Goal: Task Accomplishment & Management: Manage account settings

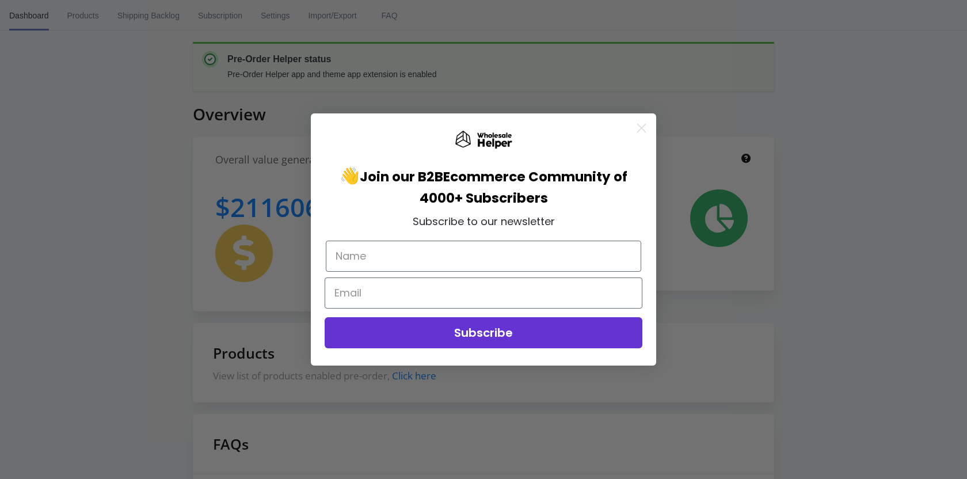
click at [643, 129] on icon "Close dialog" at bounding box center [641, 128] width 8 height 8
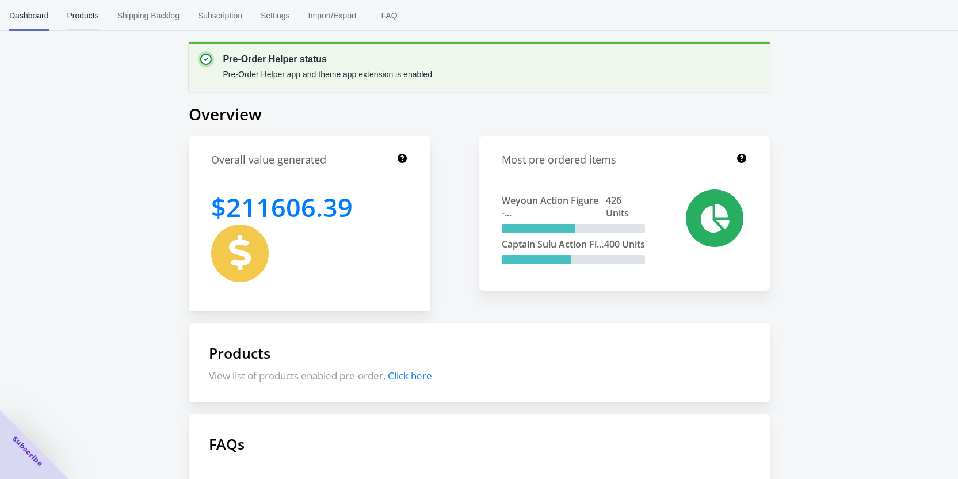
click at [86, 16] on span "Products" at bounding box center [83, 16] width 32 height 30
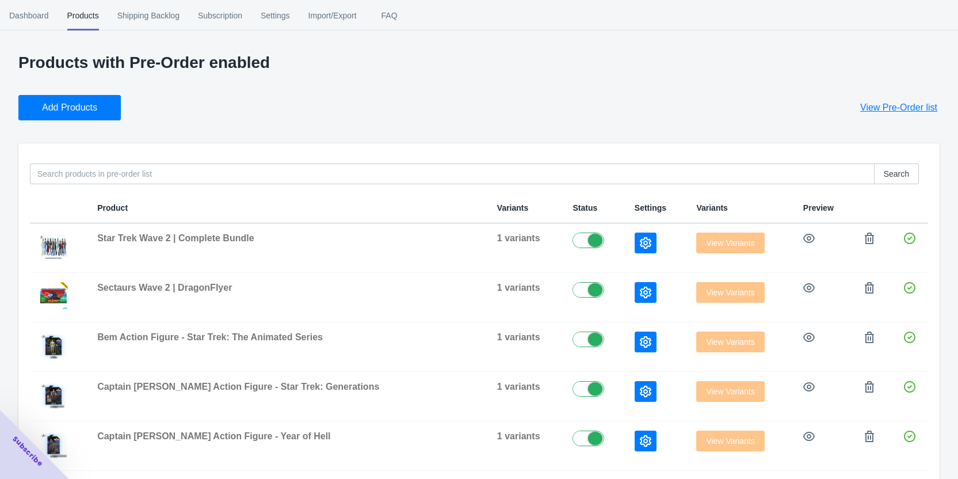
click at [71, 116] on button "Add Products" at bounding box center [69, 107] width 102 height 25
click at [64, 107] on span "Add Products" at bounding box center [69, 108] width 55 height 12
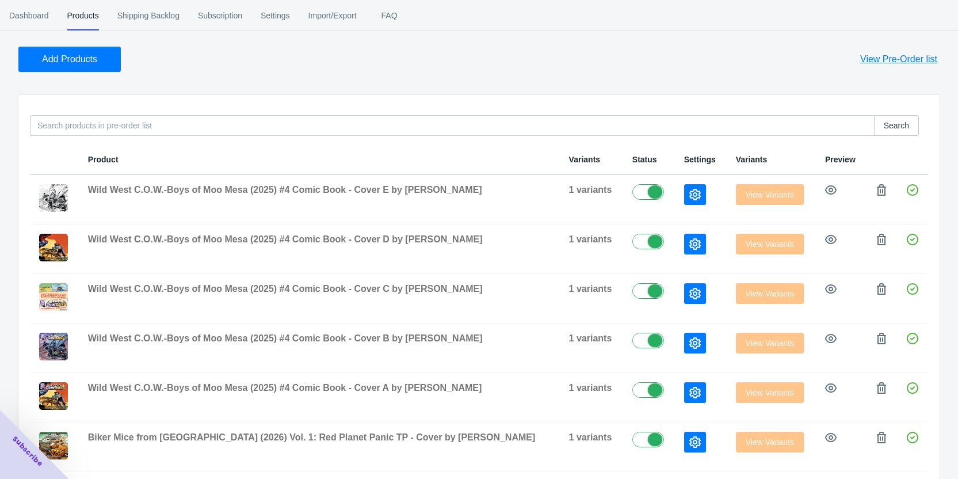
scroll to position [115, 0]
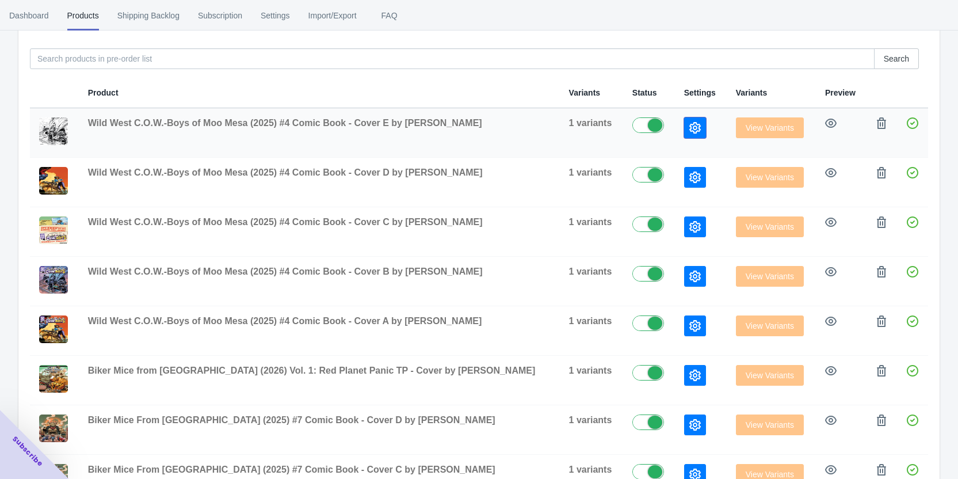
click at [689, 130] on icon "button" at bounding box center [695, 128] width 12 height 12
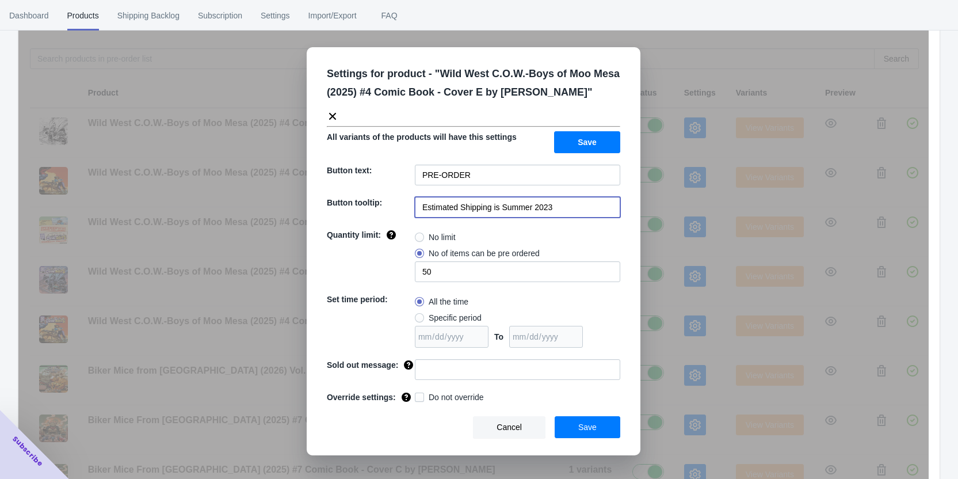
click at [551, 213] on input "Estimated Shipping is Summer 2023" at bounding box center [517, 207] width 205 height 21
drag, startPoint x: 502, startPoint y: 206, endPoint x: 585, endPoint y: 213, distance: 83.8
click at [585, 213] on input "Estimated Shipping is Summer 2023" at bounding box center [517, 207] width 205 height 21
type input "Estimated Shipping is Q1 2026"
click at [422, 240] on span at bounding box center [419, 236] width 9 height 9
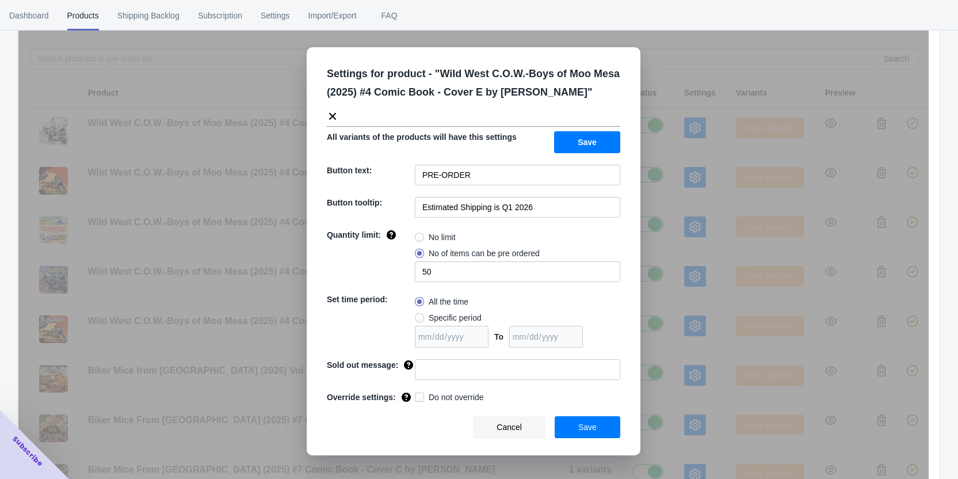
click at [418, 235] on input "No limit" at bounding box center [418, 234] width 1 height 1
radio input "true"
drag, startPoint x: 536, startPoint y: 207, endPoint x: 319, endPoint y: 212, distance: 217.5
click at [319, 212] on div "Settings for product - " Wild West C.O.W.-Boys of Moo Mesa (2025) #4 Comic Book…" at bounding box center [474, 251] width 334 height 408
click at [570, 144] on button "Save" at bounding box center [587, 142] width 66 height 22
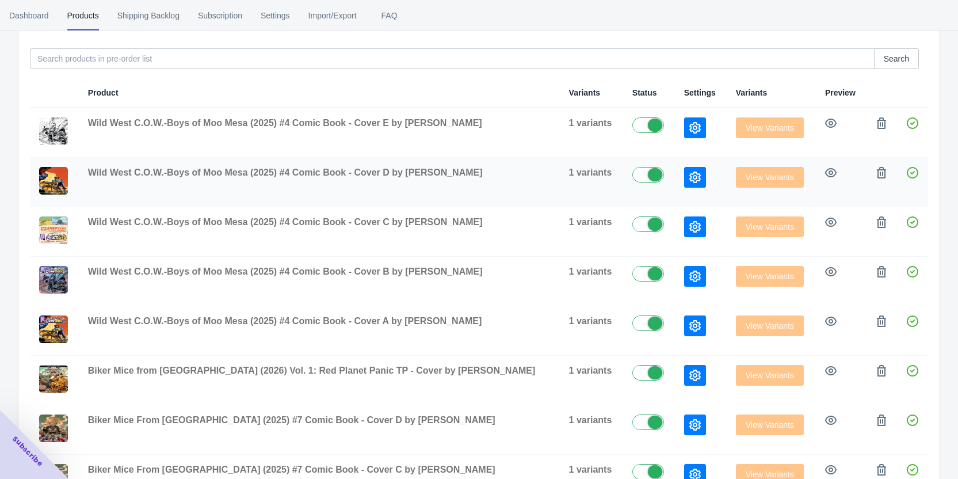
click at [689, 173] on icon "button" at bounding box center [695, 177] width 12 height 12
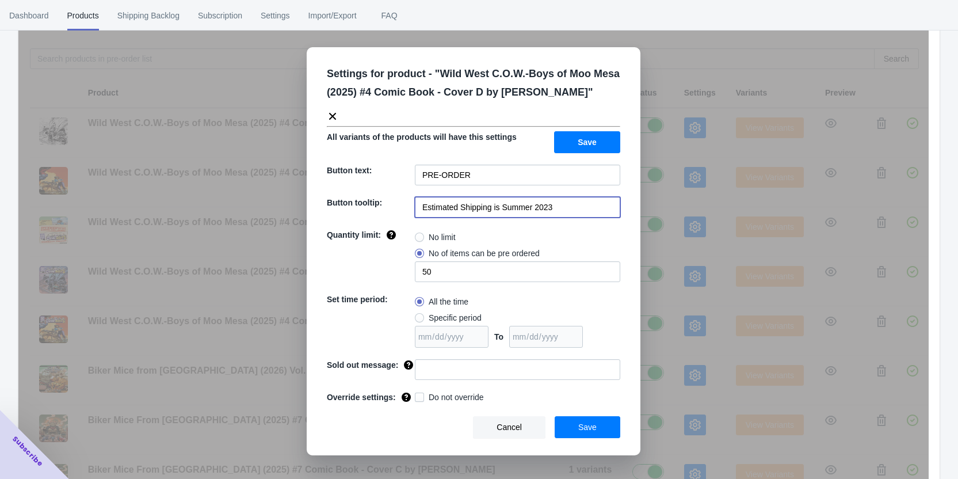
click at [543, 207] on input "Estimated Shipping is Summer 2023" at bounding box center [517, 207] width 205 height 21
paste input "Q1 2026"
type input "Estimated Shipping is Q1 2026"
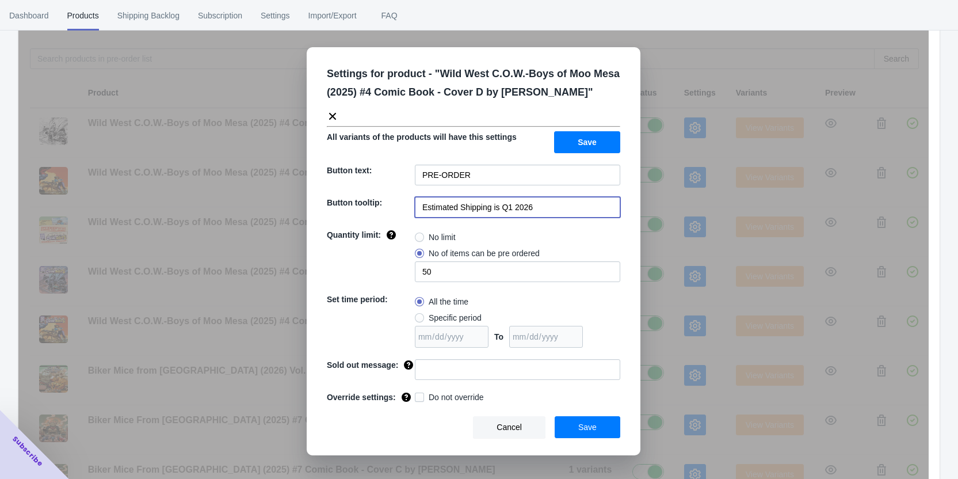
click at [583, 139] on span "Save" at bounding box center [587, 142] width 19 height 9
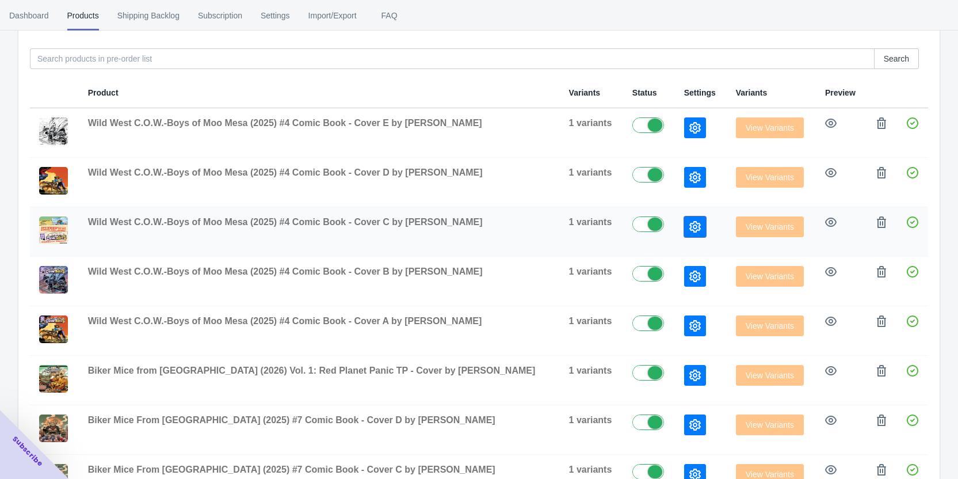
click at [684, 227] on button "button" at bounding box center [695, 226] width 22 height 21
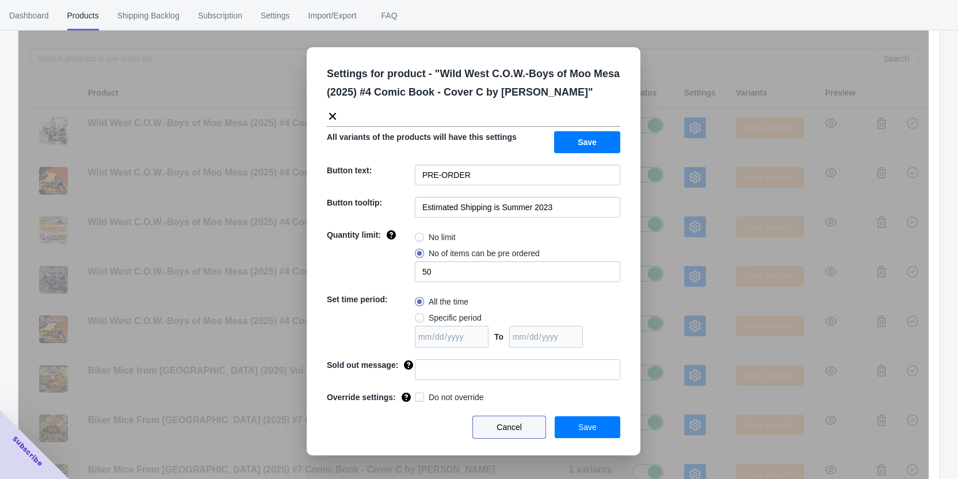
click at [514, 418] on button "Cancel" at bounding box center [509, 427] width 72 height 22
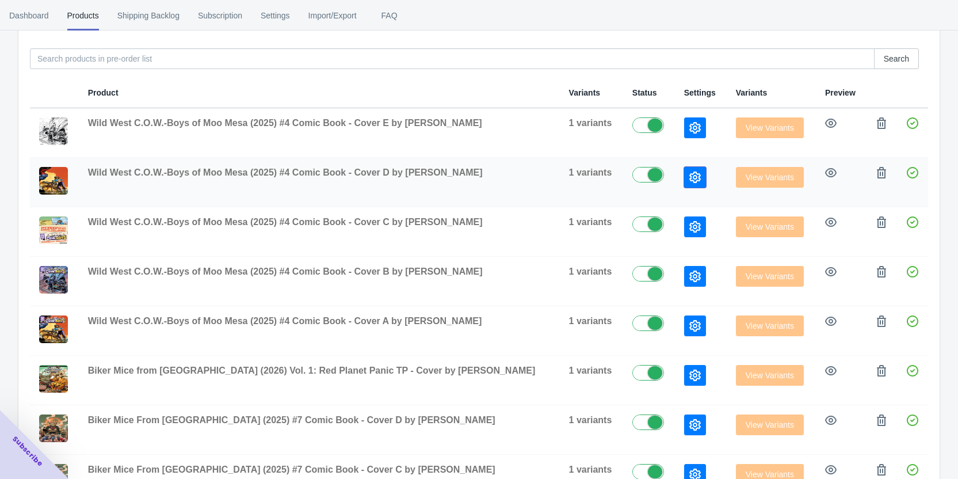
click at [689, 175] on icon "button" at bounding box center [695, 177] width 12 height 12
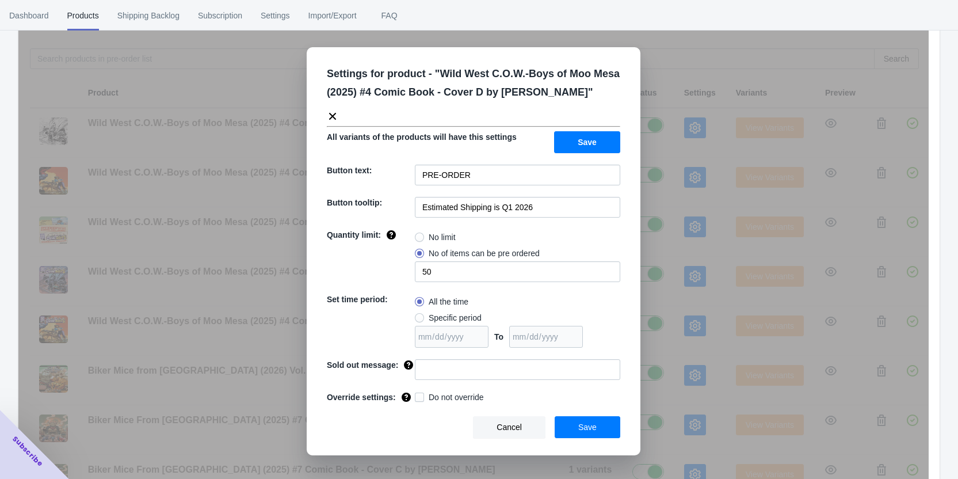
click at [434, 240] on span "No limit" at bounding box center [442, 237] width 27 height 12
click at [418, 235] on input "No limit" at bounding box center [418, 234] width 1 height 1
radio input "true"
click at [578, 139] on button "Save" at bounding box center [587, 142] width 66 height 22
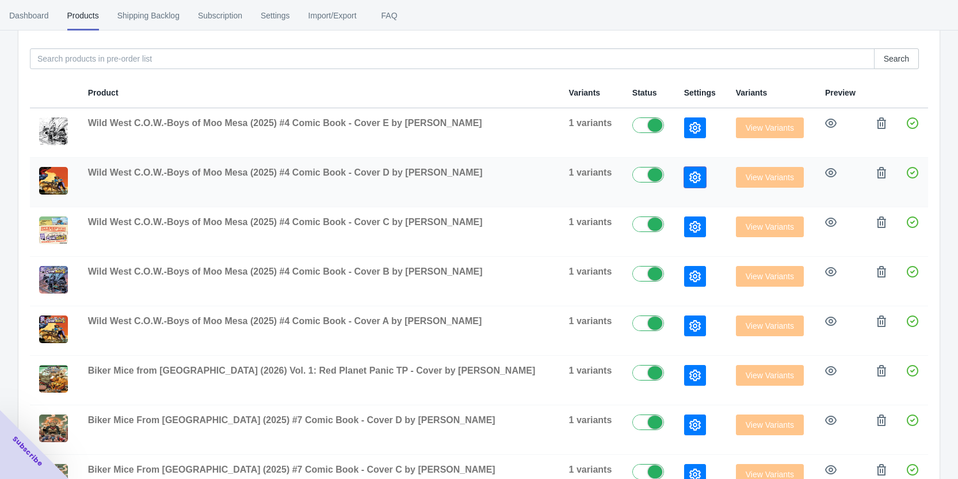
click at [689, 171] on icon "button" at bounding box center [695, 177] width 12 height 12
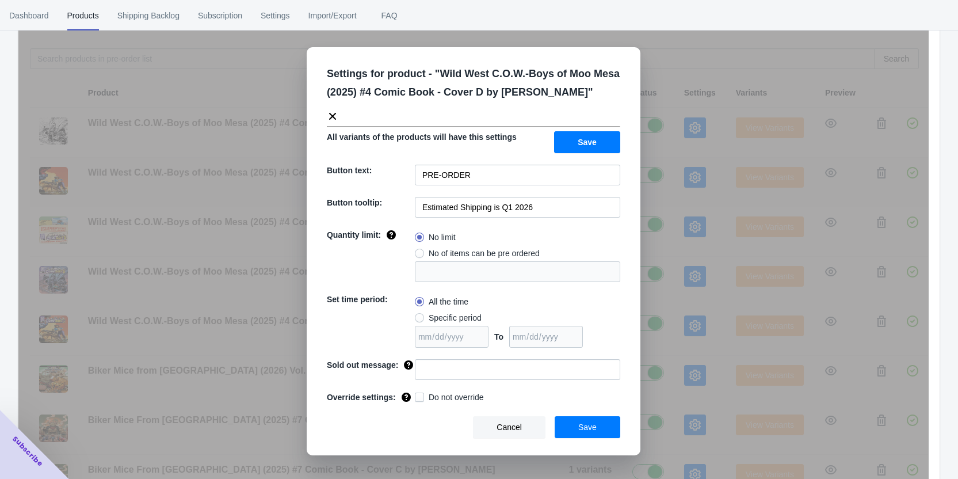
click at [670, 171] on div "Settings for product - " Wild West C.O.W.-Boys of Moo Mesa (2025) #4 Comic Book…" at bounding box center [473, 268] width 910 height 479
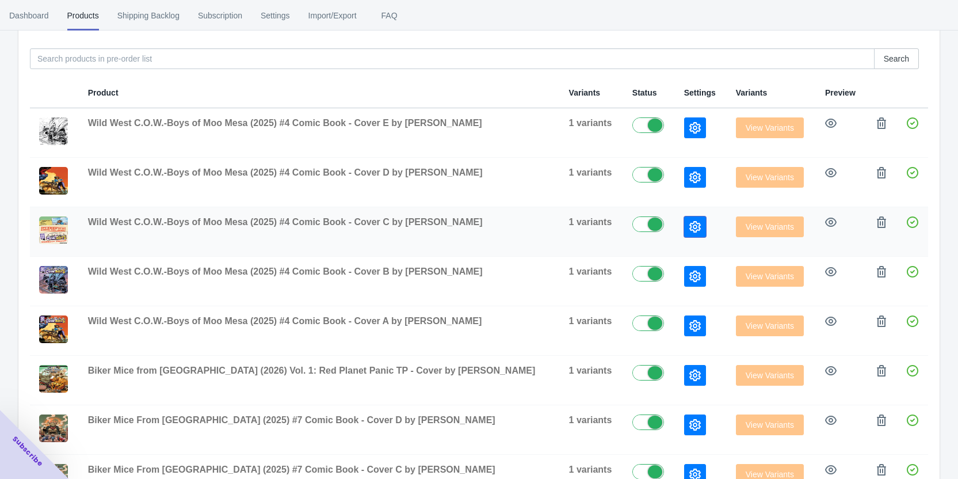
click at [689, 224] on icon "button" at bounding box center [695, 227] width 12 height 12
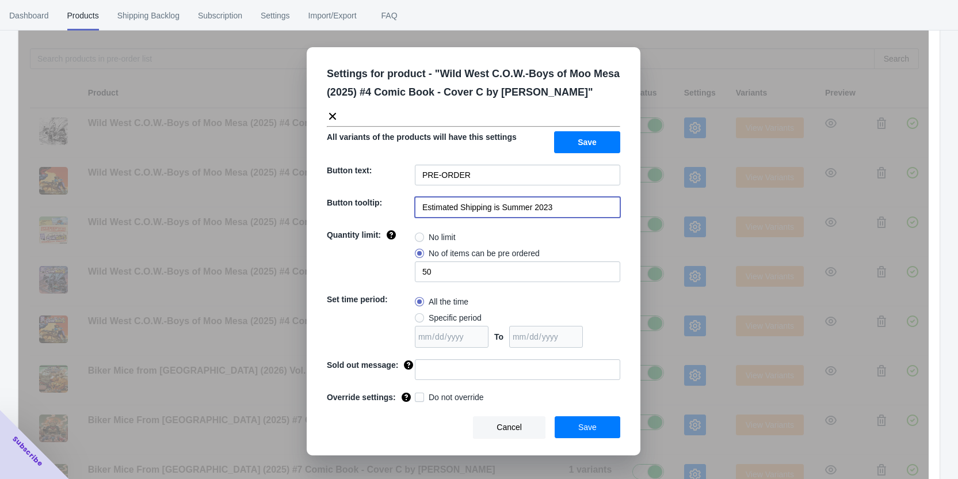
click at [538, 210] on input "Estimated Shipping is Summer 2023" at bounding box center [517, 207] width 205 height 21
paste input "Q1 2026"
type input "Estimated Shipping is Q1 2026"
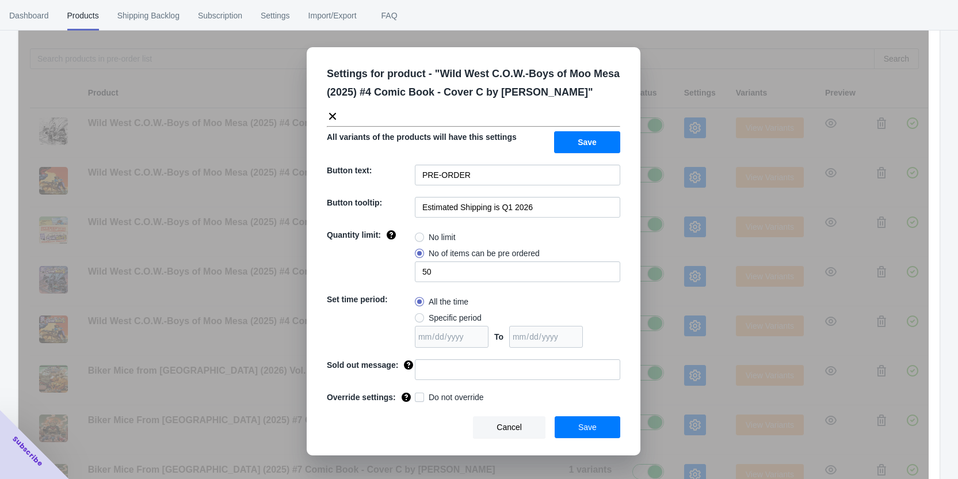
click at [422, 238] on span at bounding box center [419, 236] width 9 height 9
click at [418, 235] on input "No limit" at bounding box center [418, 234] width 1 height 1
radio input "true"
click at [584, 136] on button "Save" at bounding box center [587, 142] width 66 height 22
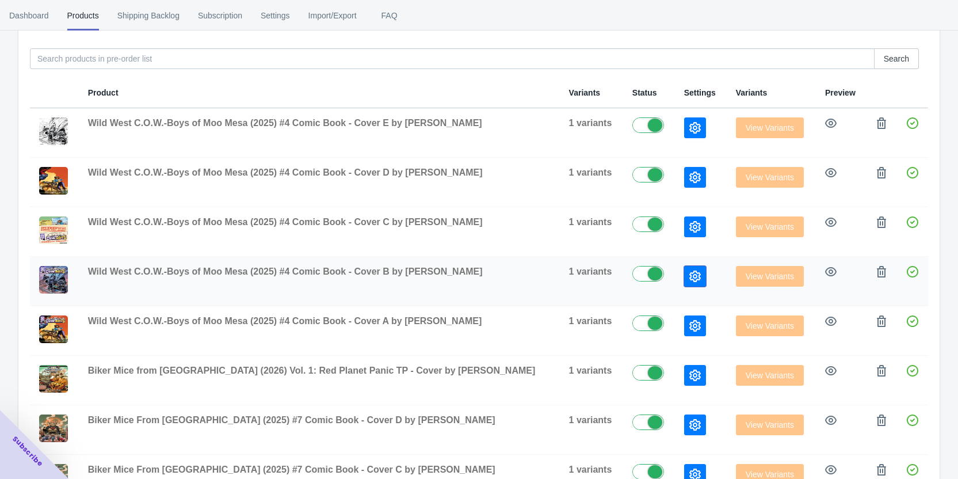
click at [684, 271] on button "button" at bounding box center [695, 276] width 22 height 21
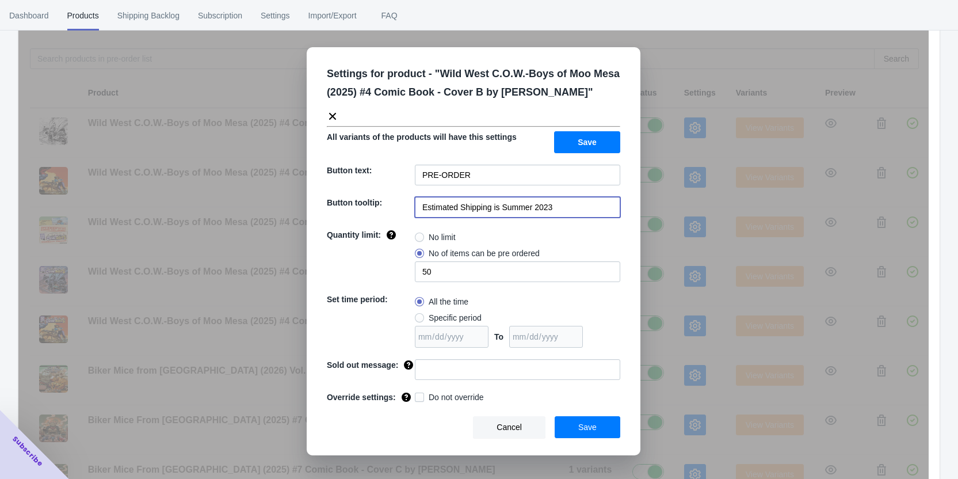
click at [523, 211] on input "Estimated Shipping is Summer 2023" at bounding box center [517, 207] width 205 height 21
paste input "Q1 2026"
type input "Estimated Shipping is Q1 2026"
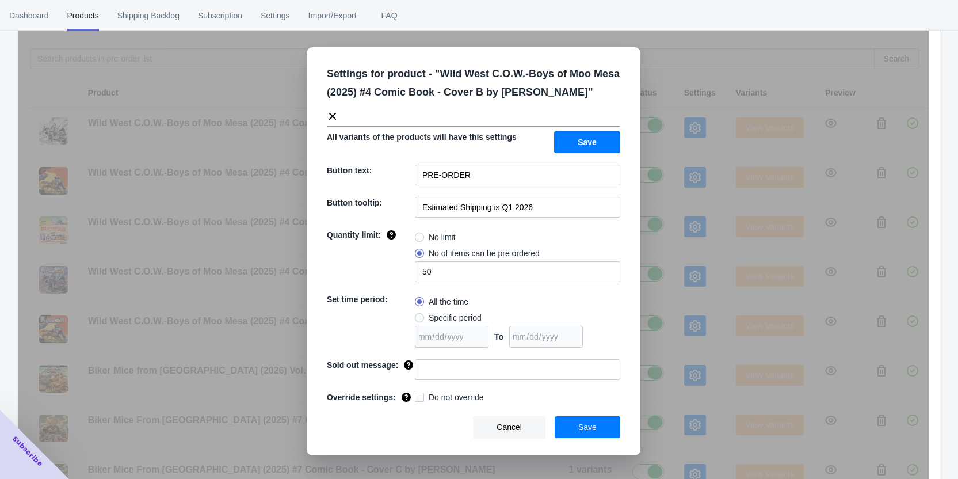
click at [419, 240] on span at bounding box center [419, 236] width 9 height 9
click at [418, 235] on input "No limit" at bounding box center [418, 234] width 1 height 1
radio input "true"
click at [571, 144] on button "Save" at bounding box center [587, 142] width 66 height 22
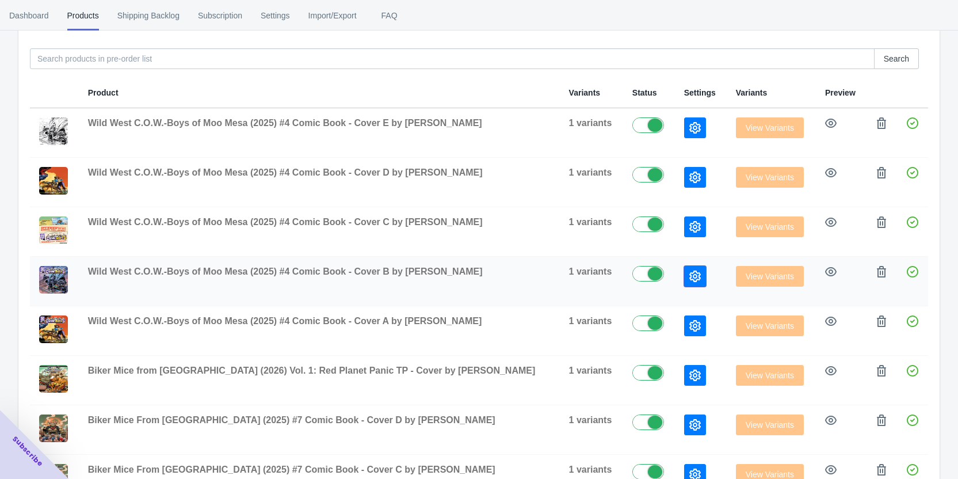
click at [689, 276] on icon "button" at bounding box center [695, 276] width 12 height 12
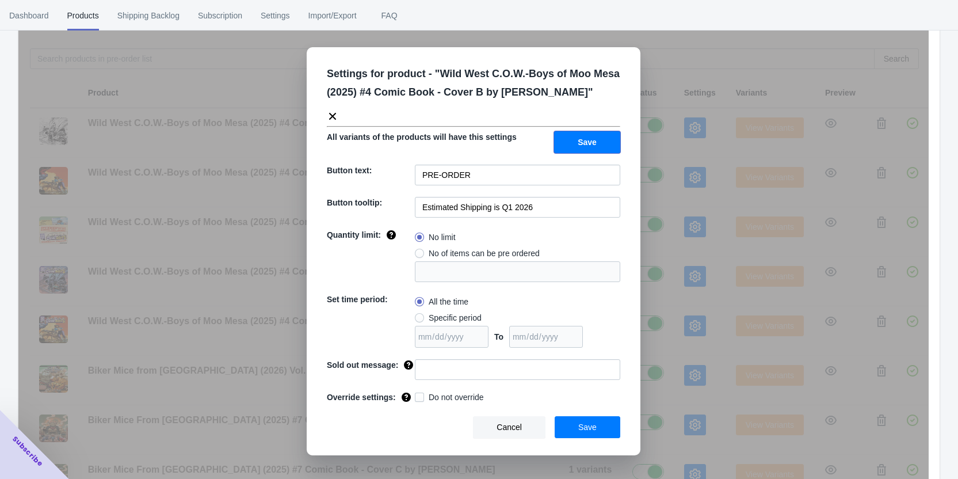
click at [582, 140] on span "Save" at bounding box center [587, 142] width 19 height 9
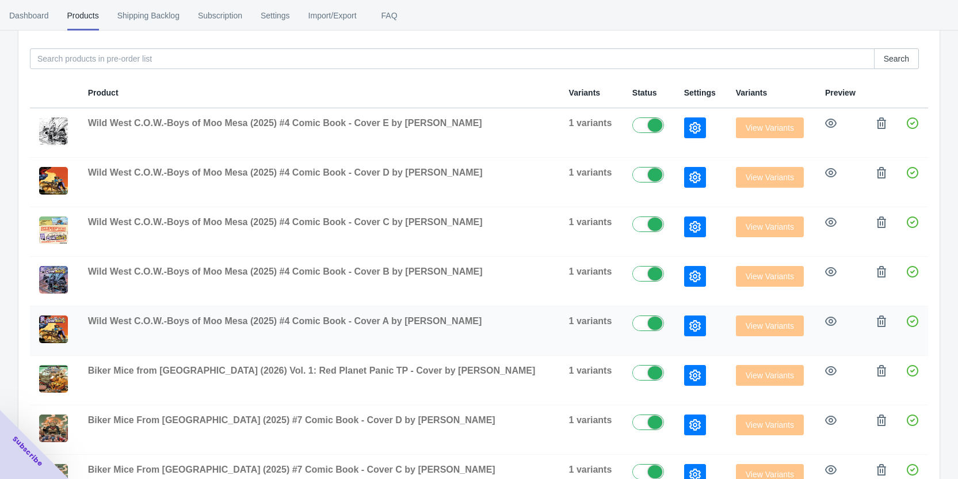
click at [684, 316] on button "button" at bounding box center [695, 325] width 22 height 21
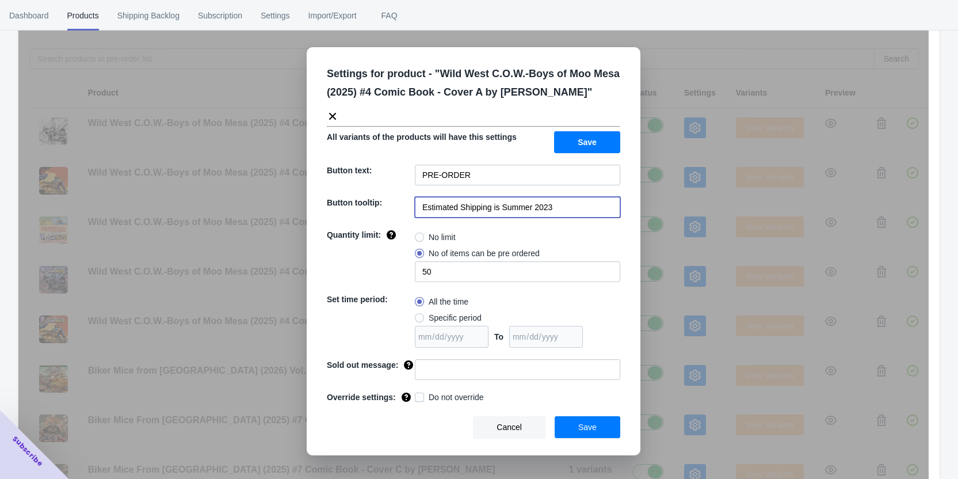
click at [554, 201] on input "Estimated Shipping is Summer 2023" at bounding box center [517, 207] width 205 height 21
paste input "Q1 2026"
type input "Estimated Shipping is Q1 2026"
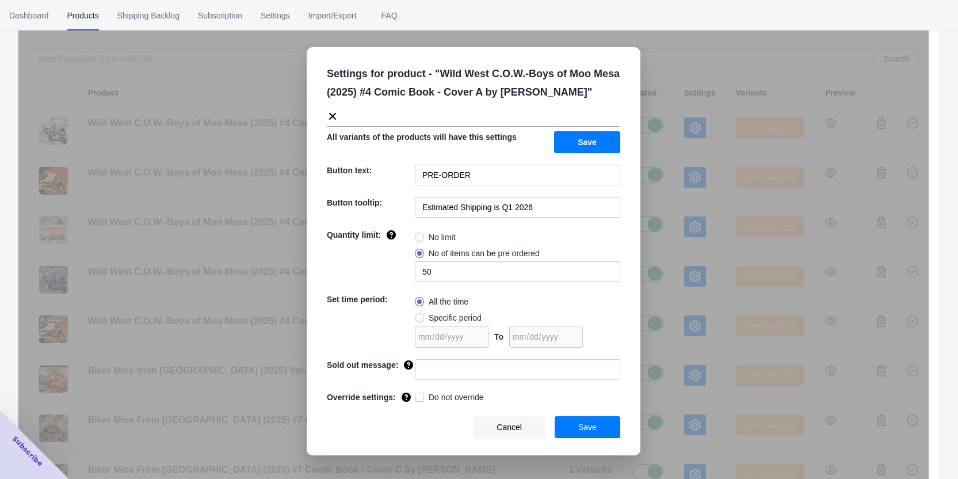
click at [435, 235] on span "No limit" at bounding box center [442, 237] width 27 height 12
click at [418, 235] on input "No limit" at bounding box center [418, 234] width 1 height 1
radio input "true"
click at [599, 141] on button "Save" at bounding box center [587, 142] width 66 height 22
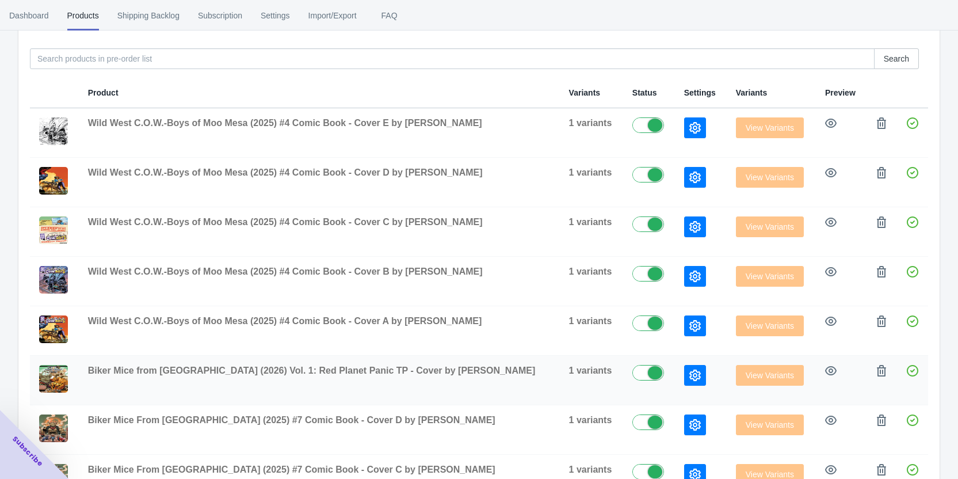
click at [689, 379] on icon "button" at bounding box center [695, 375] width 12 height 12
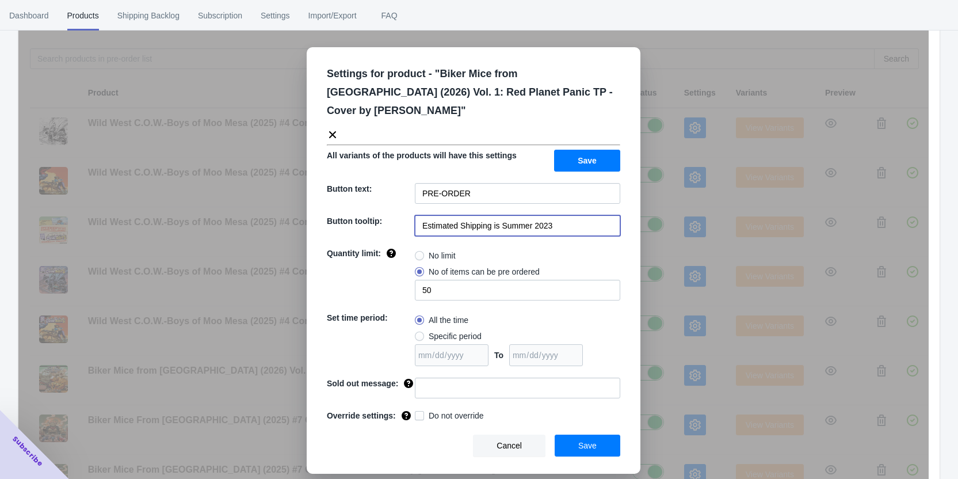
click at [552, 215] on input "Estimated Shipping is Summer 2023" at bounding box center [517, 225] width 205 height 21
paste input "Q1 2026"
click at [511, 215] on input "Estimated Shipping is Q1 2026" at bounding box center [517, 225] width 205 height 21
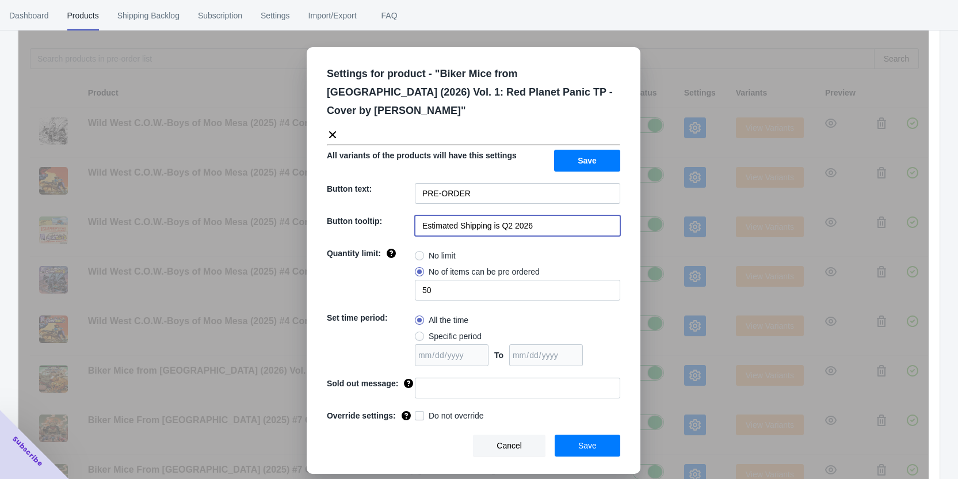
type input "Estimated Shipping is Q2 2026"
click at [438, 250] on span "No limit" at bounding box center [442, 256] width 27 height 12
click at [418, 253] on input "No limit" at bounding box center [418, 253] width 1 height 1
radio input "true"
click at [581, 150] on button "Save" at bounding box center [587, 161] width 66 height 22
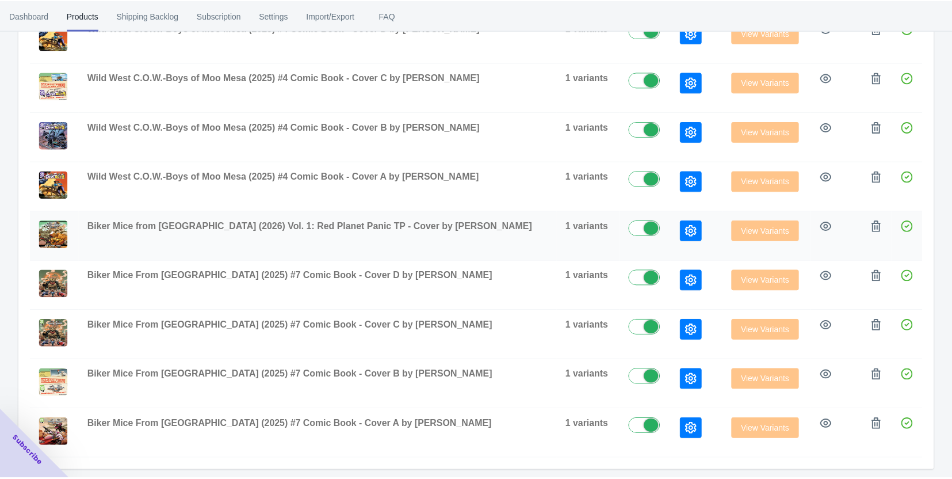
scroll to position [288, 0]
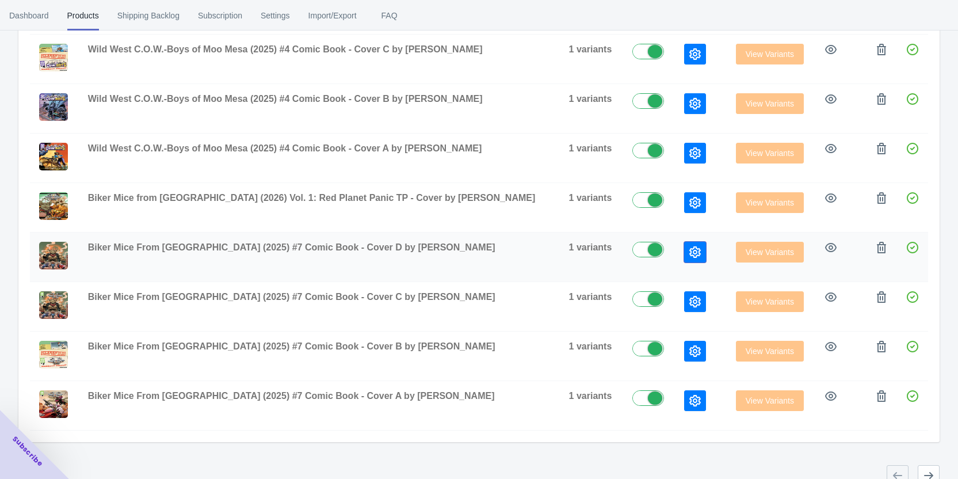
click at [684, 257] on button "button" at bounding box center [695, 252] width 22 height 21
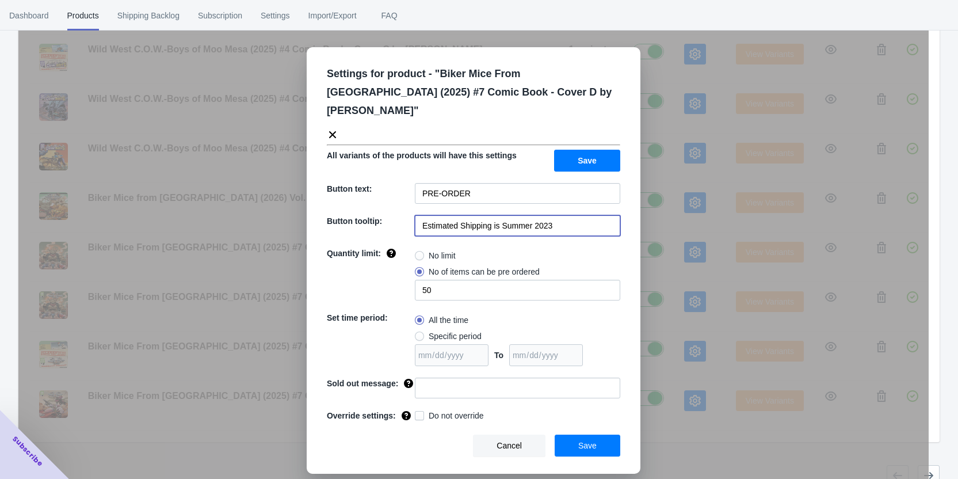
click at [532, 215] on input "Estimated Shipping is Summer 2023" at bounding box center [517, 225] width 205 height 21
paste input "Q1 2026"
type input "Estimated Shipping is Q1 2026"
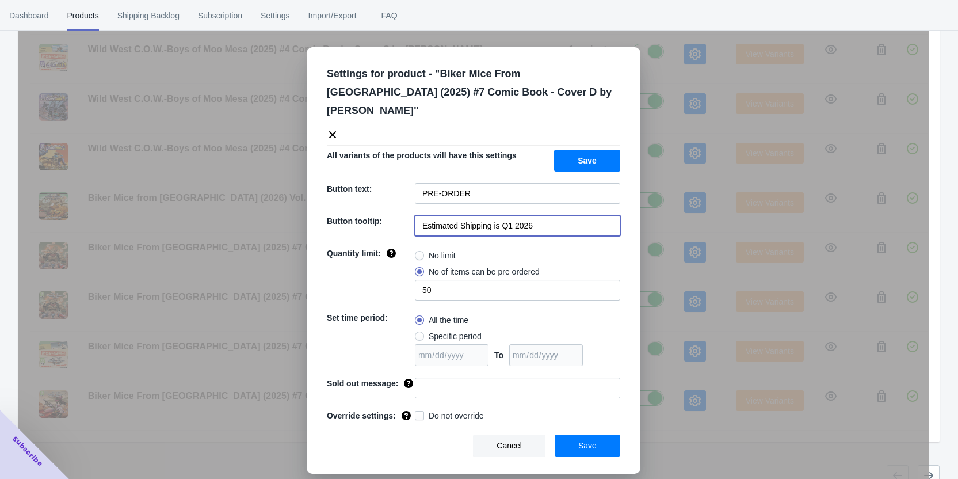
click at [456, 247] on label "No limit" at bounding box center [435, 255] width 41 height 16
click at [418, 253] on input "No limit" at bounding box center [418, 253] width 1 height 1
radio input "true"
click at [576, 150] on button "Save" at bounding box center [587, 161] width 66 height 22
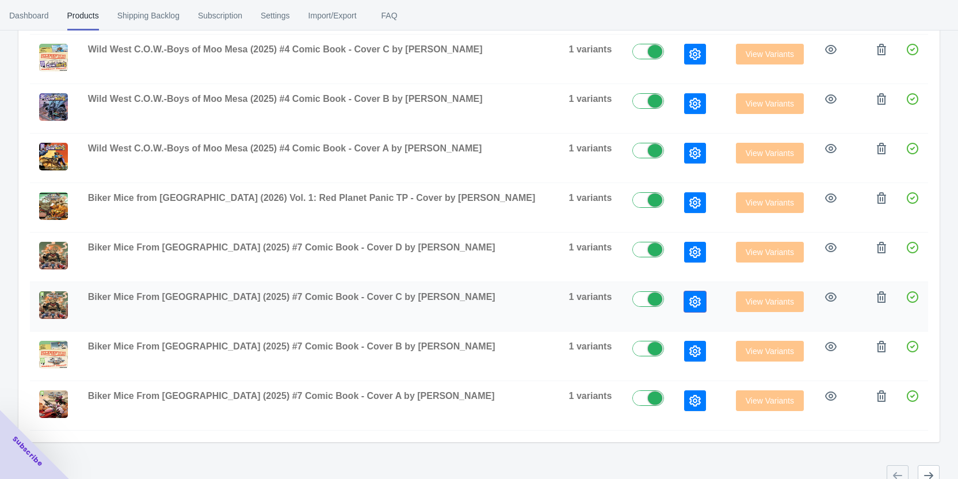
click at [684, 293] on button "button" at bounding box center [695, 301] width 22 height 21
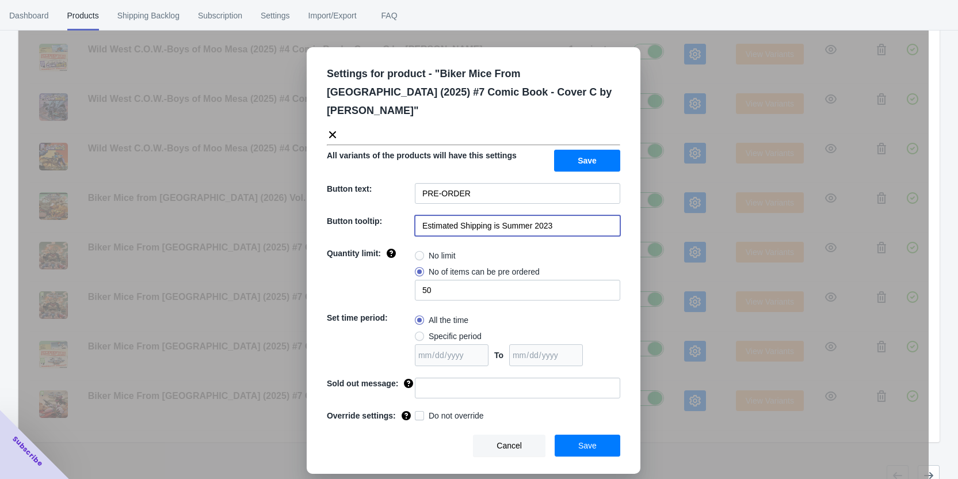
click at [538, 215] on input "Estimated Shipping is Summer 2023" at bounding box center [517, 225] width 205 height 21
paste input "Q1 2026"
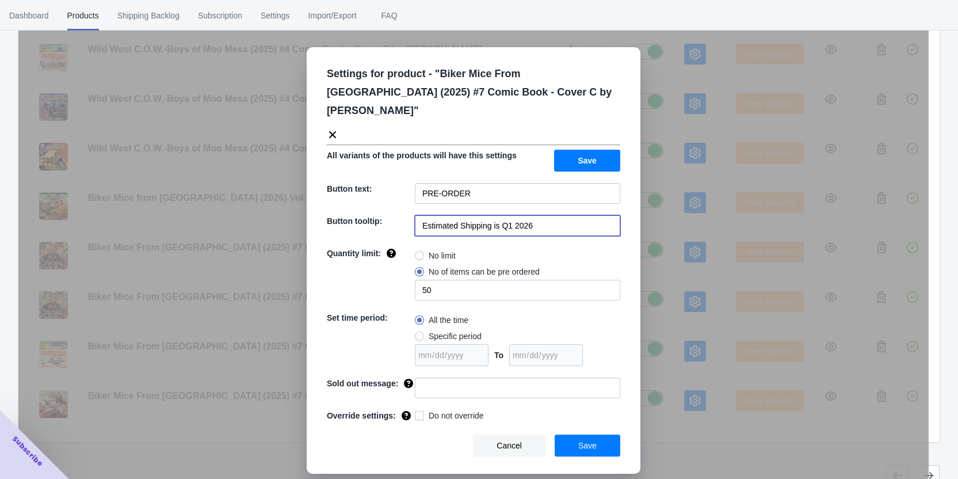
type input "Estimated Shipping is Q1 2026"
click at [451, 250] on span "No limit" at bounding box center [442, 256] width 27 height 12
click at [418, 253] on input "No limit" at bounding box center [418, 253] width 1 height 1
radio input "true"
click at [574, 150] on button "Save" at bounding box center [587, 161] width 66 height 22
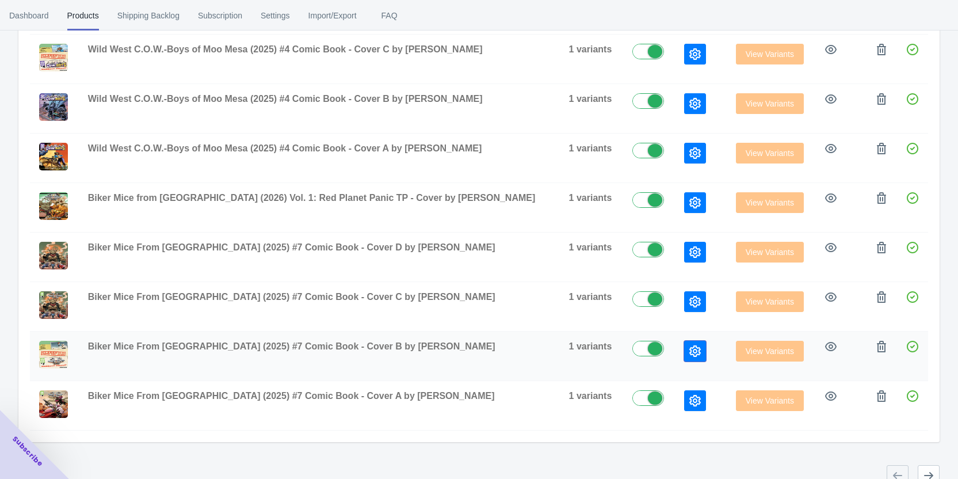
click at [689, 348] on icon "button" at bounding box center [695, 351] width 12 height 12
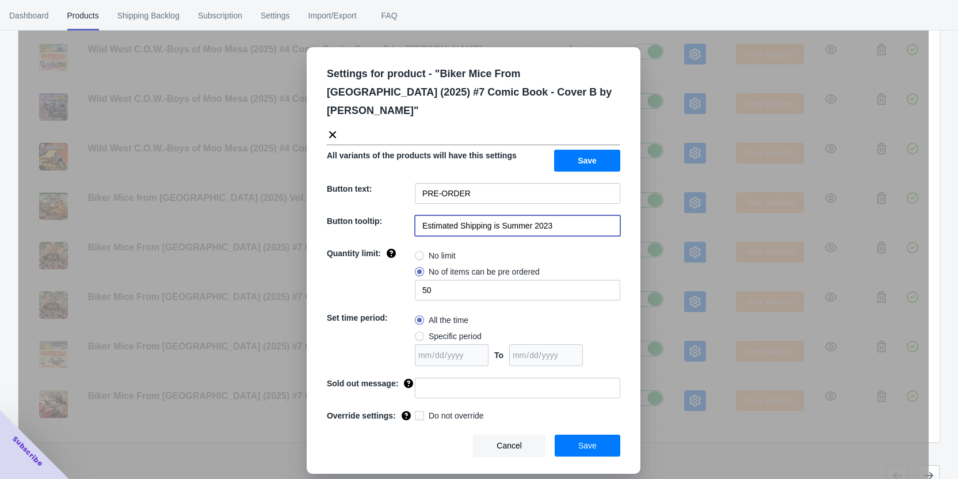
click at [502, 215] on input "Estimated Shipping is Summer 2023" at bounding box center [517, 225] width 205 height 21
paste input "Q1 2026"
type input "Estimated Shipping is Q1 2026"
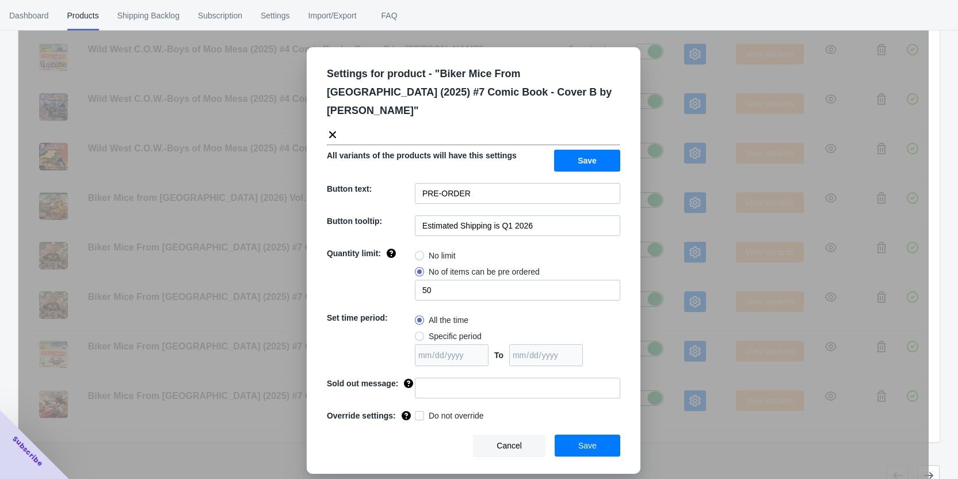
drag, startPoint x: 449, startPoint y: 237, endPoint x: 658, endPoint y: 139, distance: 231.4
click at [449, 250] on span "No limit" at bounding box center [442, 256] width 27 height 12
click at [418, 253] on input "No limit" at bounding box center [418, 253] width 1 height 1
radio input "true"
click at [611, 150] on button "Save" at bounding box center [587, 161] width 66 height 22
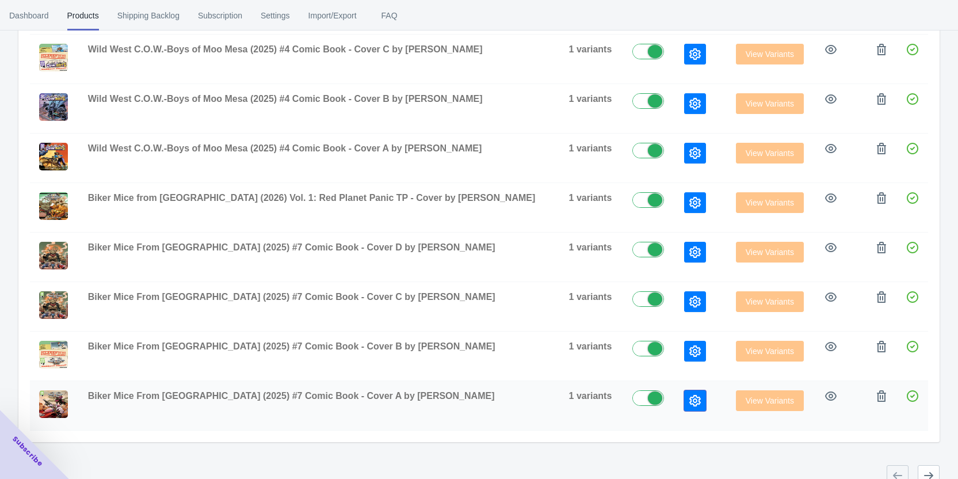
click at [689, 399] on icon "button" at bounding box center [695, 401] width 12 height 12
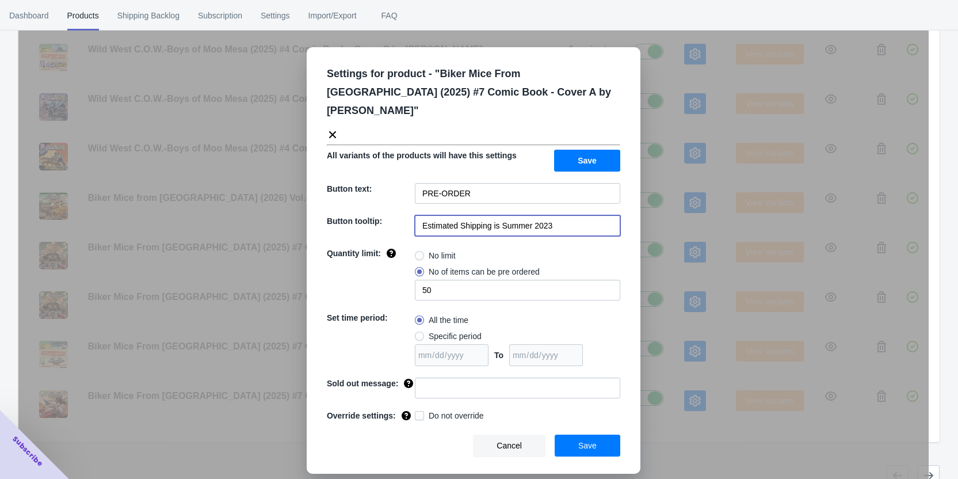
click at [546, 215] on input "Estimated Shipping is Summer 2023" at bounding box center [517, 225] width 205 height 21
paste input "Q1 2026"
type input "Estimated Shipping is Q1 2026"
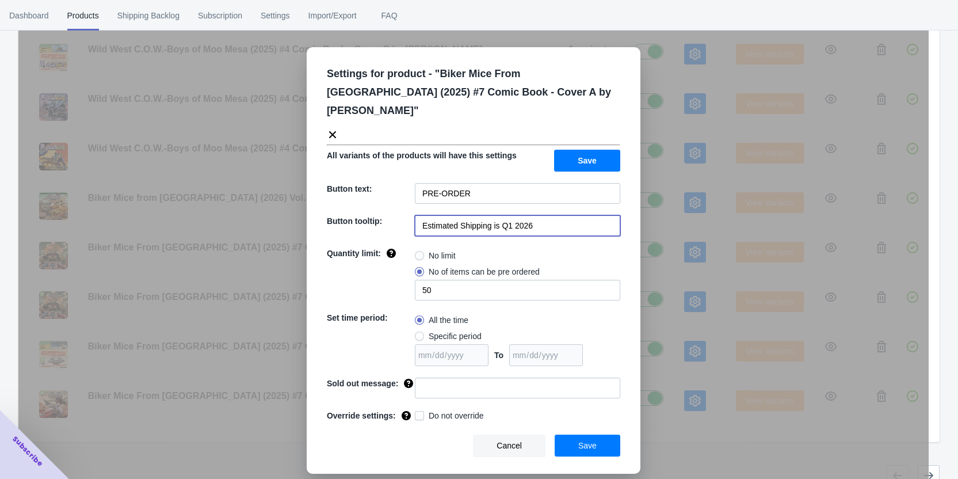
click at [517, 247] on div "No limit" at bounding box center [517, 255] width 205 height 16
drag, startPoint x: 469, startPoint y: 234, endPoint x: 463, endPoint y: 234, distance: 6.4
click at [468, 247] on div "No limit" at bounding box center [517, 255] width 205 height 16
click at [454, 250] on span "No limit" at bounding box center [442, 256] width 27 height 12
click at [418, 253] on input "No limit" at bounding box center [418, 253] width 1 height 1
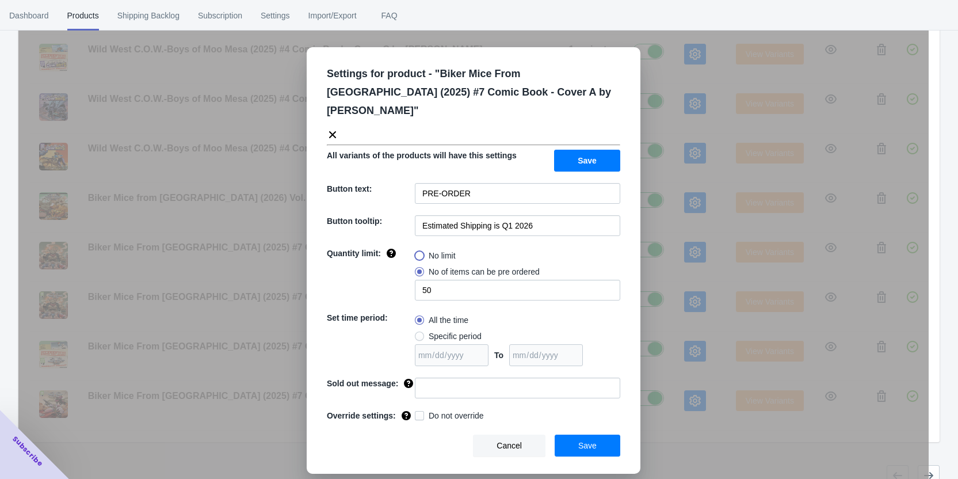
radio input "true"
click at [598, 150] on button "Save" at bounding box center [587, 161] width 66 height 22
